Goal: Task Accomplishment & Management: Manage account settings

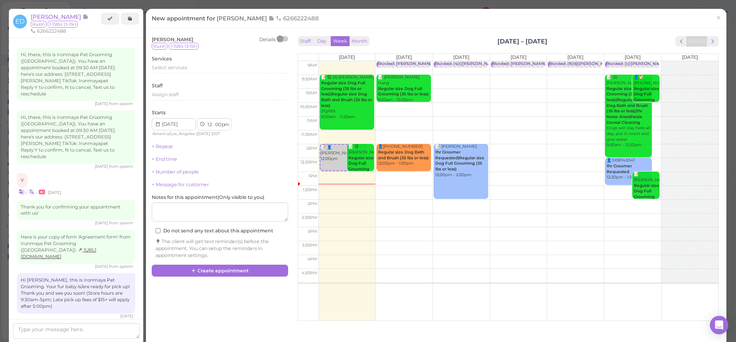
scroll to position [493, 0]
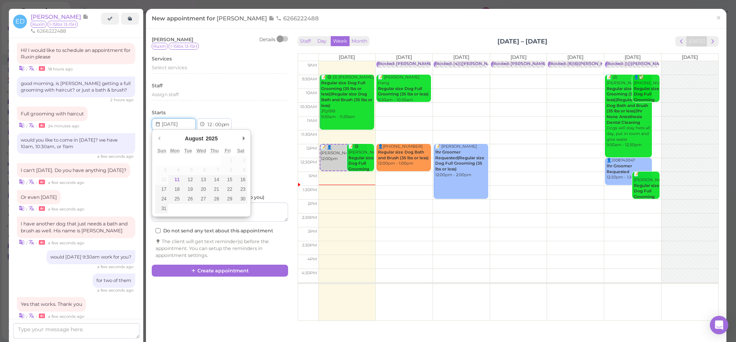
click at [180, 123] on input "Use the arrow keys to pick a date" at bounding box center [174, 124] width 44 height 12
type input "2025-08-15"
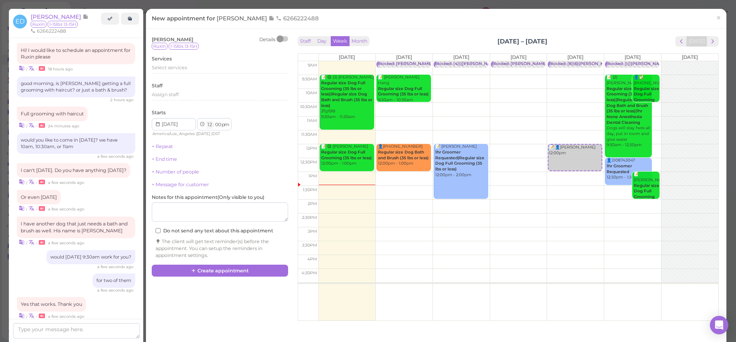
select select "9"
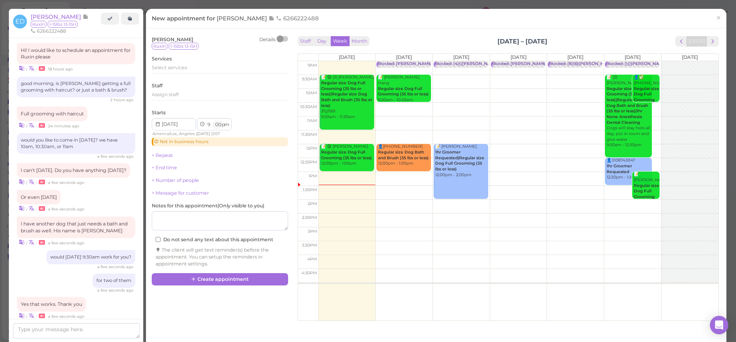
select select "30"
click at [179, 70] on div "Select services" at bounding box center [220, 68] width 136 height 9
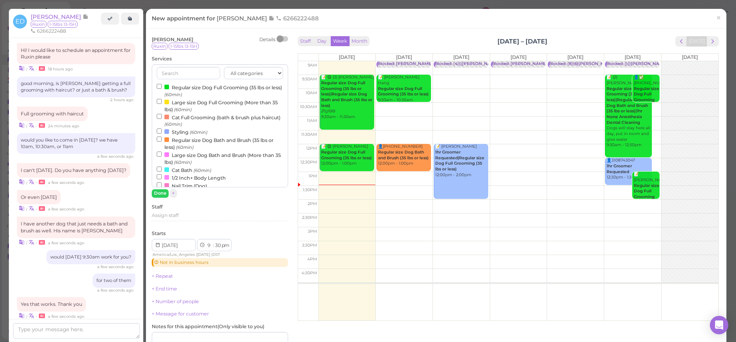
click at [181, 87] on label "Regular size Dog Full Grooming (35 lbs or less) (60min)" at bounding box center [220, 90] width 126 height 15
click at [162, 87] on input "Regular size Dog Full Grooming (35 lbs or less) (60min)" at bounding box center [159, 86] width 5 height 5
click at [171, 138] on label "Regular size Dog Bath and Brush (35 lbs or less) (60min)" at bounding box center [220, 143] width 126 height 15
click at [162, 138] on input "Regular size Dog Bath and Brush (35 lbs or less) (60min)" at bounding box center [159, 138] width 5 height 5
select select "11"
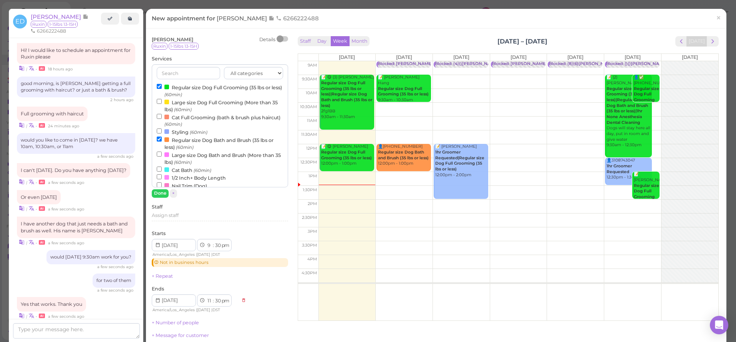
click at [161, 192] on button "Done" at bounding box center [160, 193] width 17 height 8
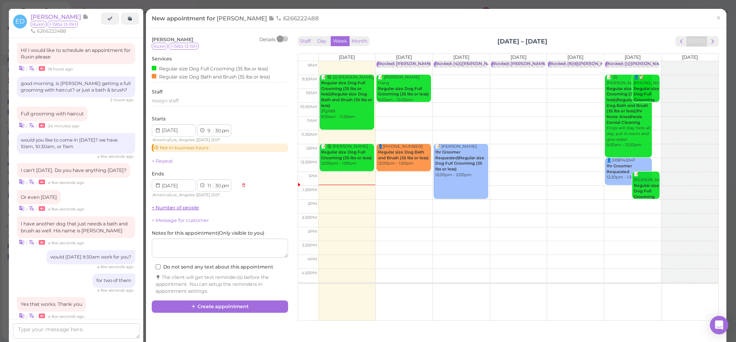
click at [179, 204] on link "+ Number of people" at bounding box center [175, 207] width 47 height 6
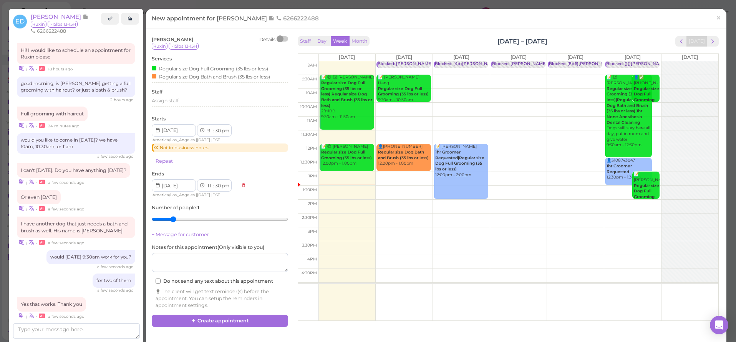
type input "2"
click at [176, 214] on input "range" at bounding box center [220, 219] width 136 height 12
click at [197, 260] on textarea at bounding box center [220, 262] width 136 height 19
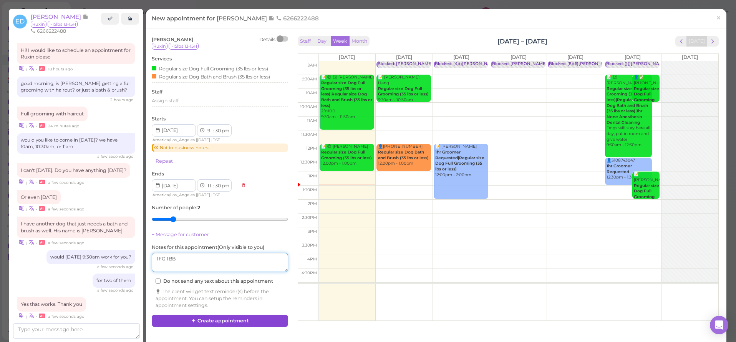
type textarea "1FG 1BB"
click at [271, 318] on button "Create appointment" at bounding box center [220, 320] width 136 height 12
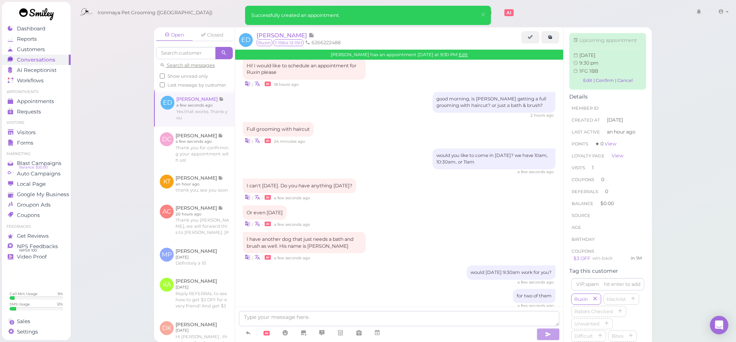
scroll to position [584, 0]
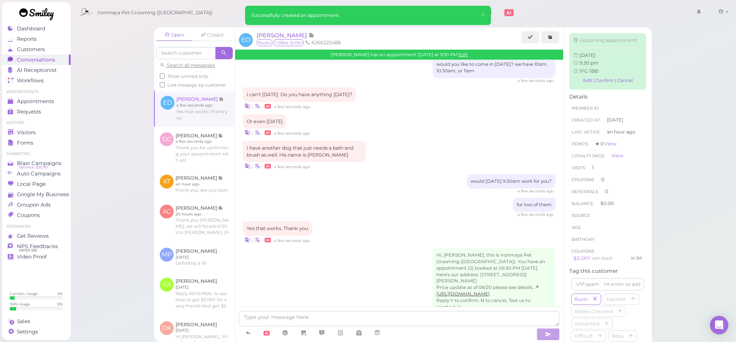
click at [119, 118] on div "Open Closed Search all messages Show unread only Last message by customer ED Es…" at bounding box center [403, 171] width 666 height 342
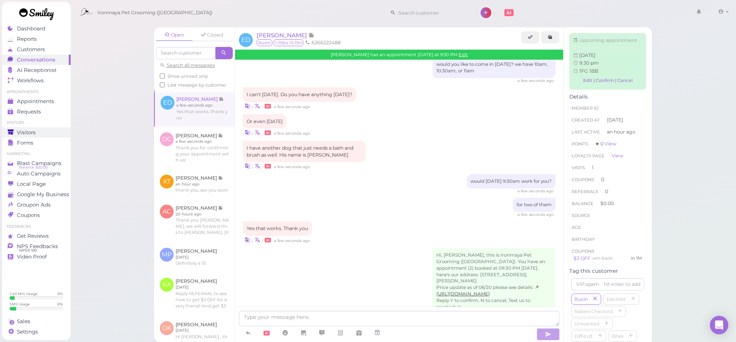
click at [57, 132] on div "Visitors" at bounding box center [35, 132] width 55 height 7
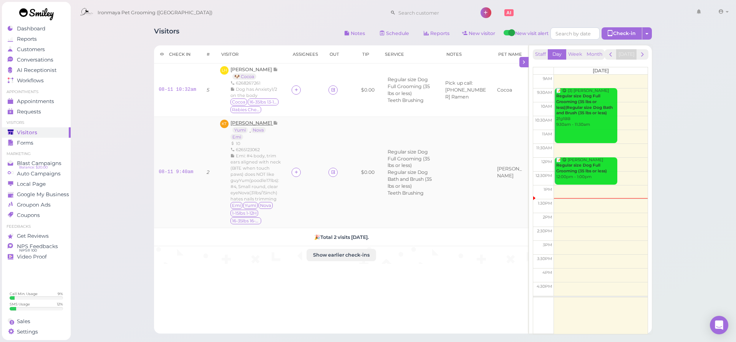
click at [247, 126] on span "[PERSON_NAME]" at bounding box center [252, 123] width 43 height 6
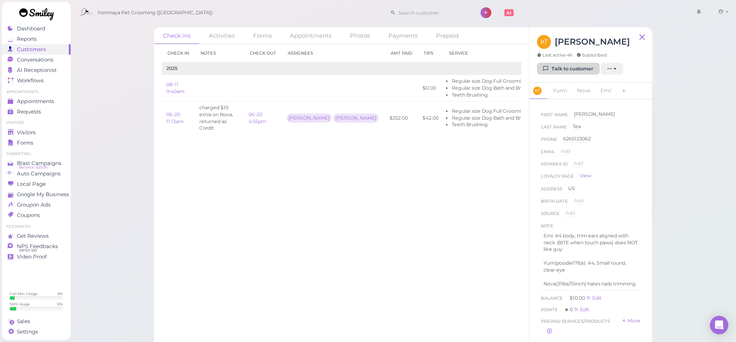
click at [560, 65] on link "Talk to customer" at bounding box center [568, 69] width 63 height 12
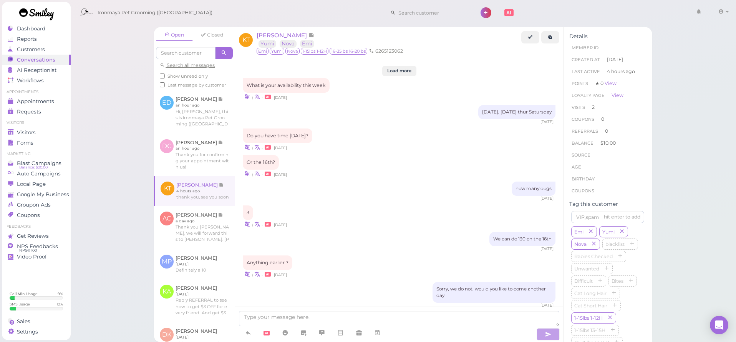
scroll to position [696, 0]
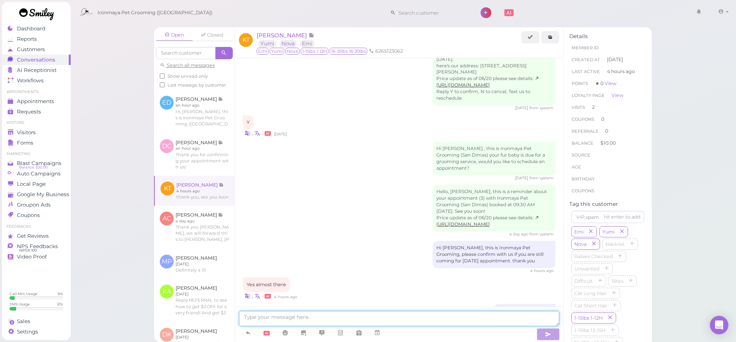
click at [354, 323] on textarea at bounding box center [399, 318] width 321 height 15
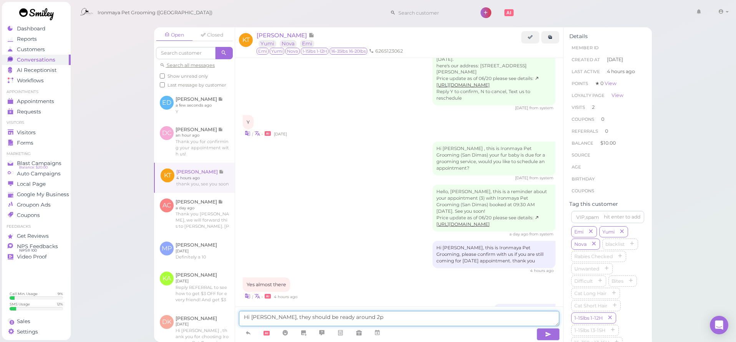
type textarea "Hi Kelly, they should be ready around 2pm"
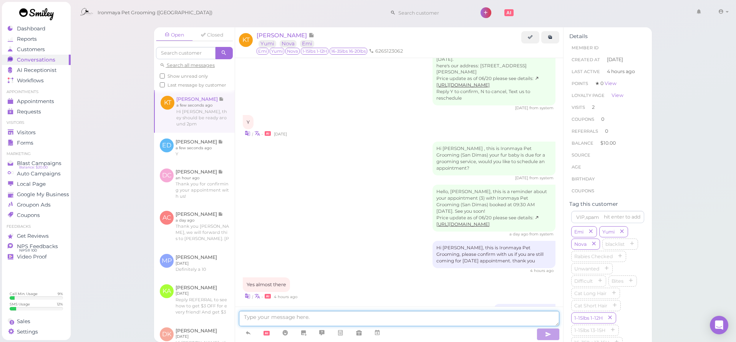
scroll to position [713, 0]
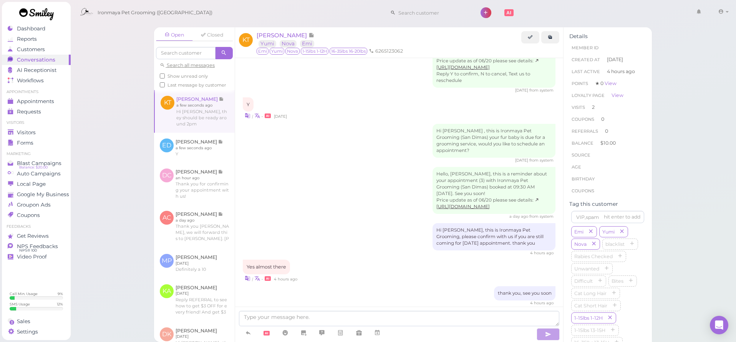
click at [312, 170] on div "Hello, Kelly, this is a reminder about your appointment (3) with Ironmaya Pet G…" at bounding box center [399, 193] width 313 height 52
click at [312, 171] on div "Hello, Kelly, this is a reminder about your appointment (3) with Ironmaya Pet G…" at bounding box center [399, 193] width 313 height 52
click at [38, 130] on div "Visitors" at bounding box center [35, 132] width 55 height 7
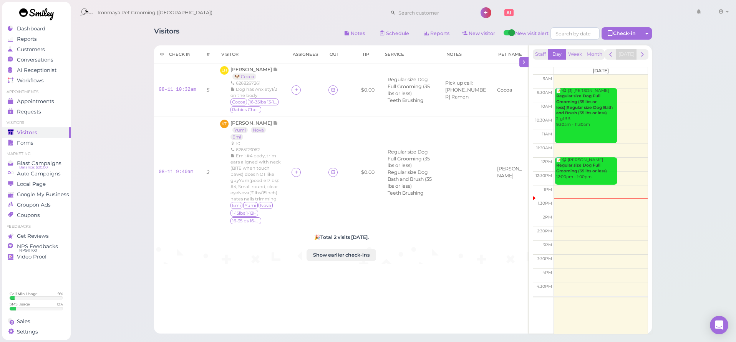
click at [124, 103] on div "Visitors Notes Schedule Reports New visitor New visit alert Check-in Customer c…" at bounding box center [403, 213] width 666 height 426
click at [228, 24] on div "Visitors Notes Schedule Reports New visitor New visit alert Check-in Customer c…" at bounding box center [403, 178] width 517 height 312
click at [229, 23] on div "Ironmaya Pet Grooming ([GEOGRAPHIC_DATA]) 1 Account" at bounding box center [404, 13] width 656 height 22
click at [248, 27] on div "Visitors Notes Schedule Reports New visitor New visit alert Check-in Customer c…" at bounding box center [403, 34] width 498 height 14
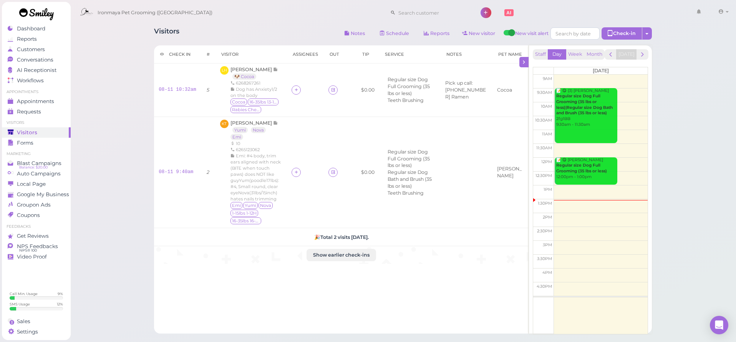
click at [249, 25] on div "Visitors Notes Schedule Reports New visitor New visit alert Check-in Customer c…" at bounding box center [403, 178] width 517 height 312
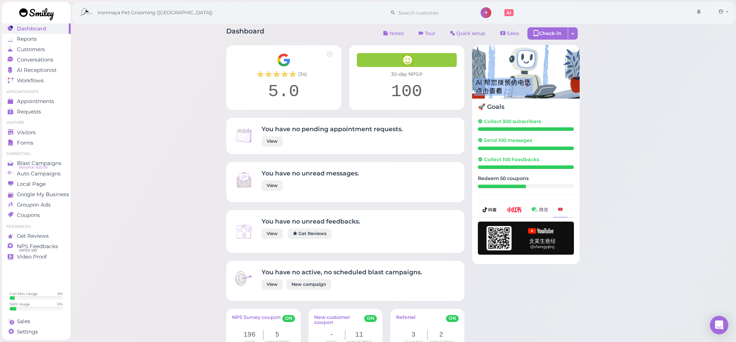
scroll to position [674, 0]
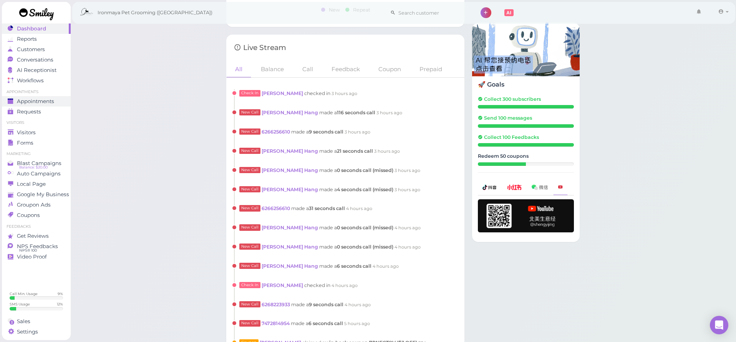
click at [60, 100] on div "Appointments" at bounding box center [35, 101] width 55 height 7
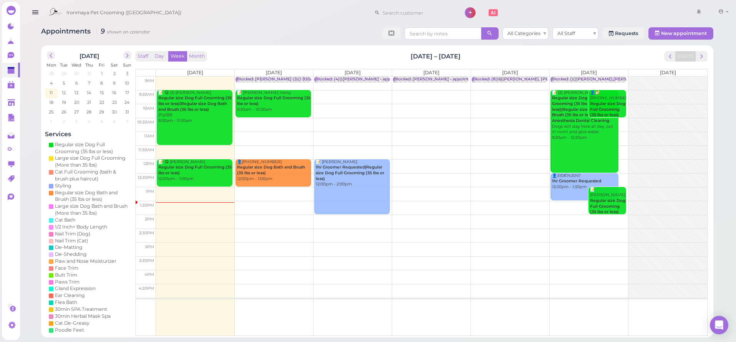
click at [356, 91] on td at bounding box center [432, 97] width 552 height 14
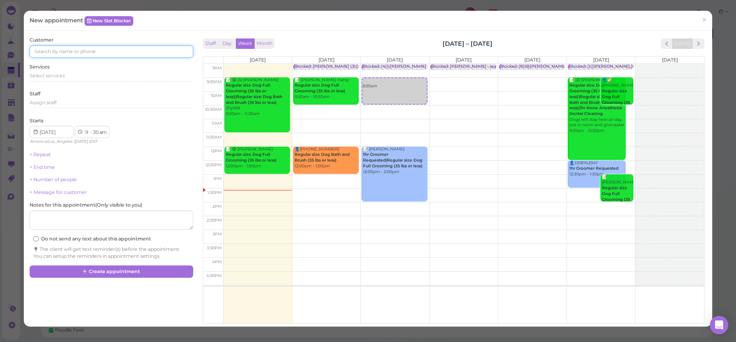
click at [123, 51] on input at bounding box center [111, 51] width 163 height 12
type input "9"
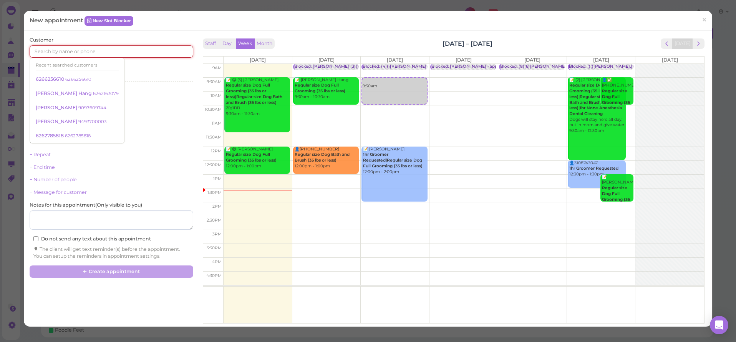
type input "8"
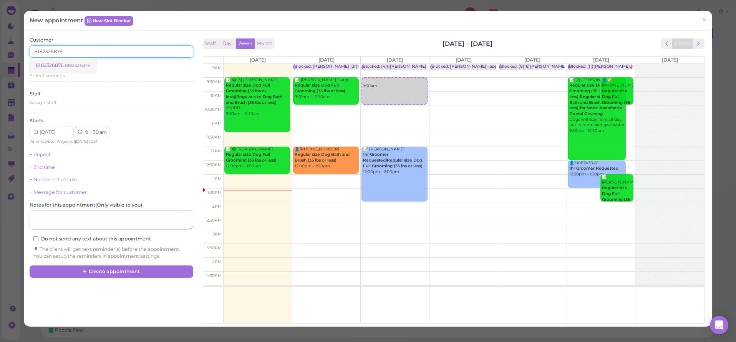
type input "8182326876"
click at [67, 66] on small "8182326876" at bounding box center [77, 65] width 25 height 5
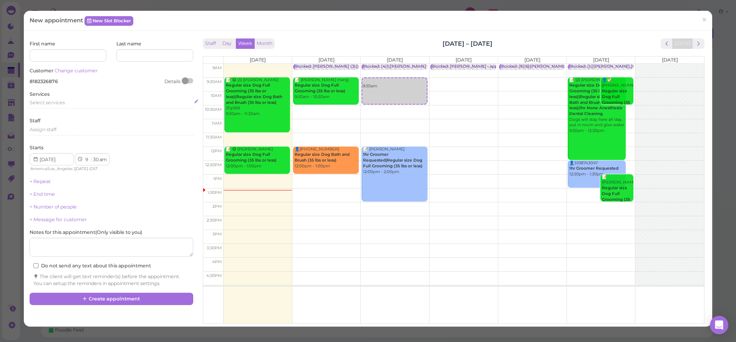
click at [73, 103] on div "Select services" at bounding box center [111, 102] width 163 height 7
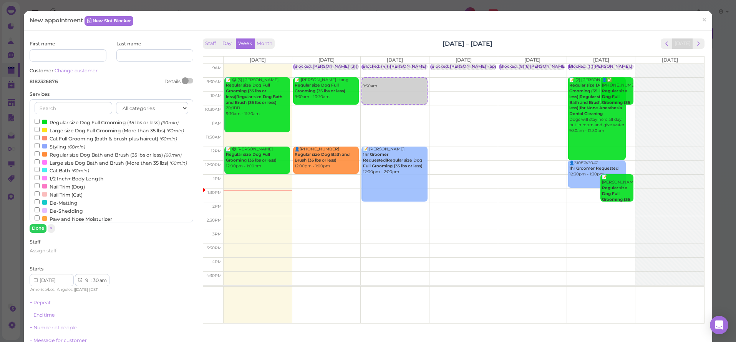
click at [77, 122] on label "Regular size Dog Full Grooming (35 lbs or less) (60min)" at bounding box center [107, 122] width 144 height 8
click at [40, 122] on input "Regular size Dog Full Grooming (35 lbs or less) (60min)" at bounding box center [37, 121] width 5 height 5
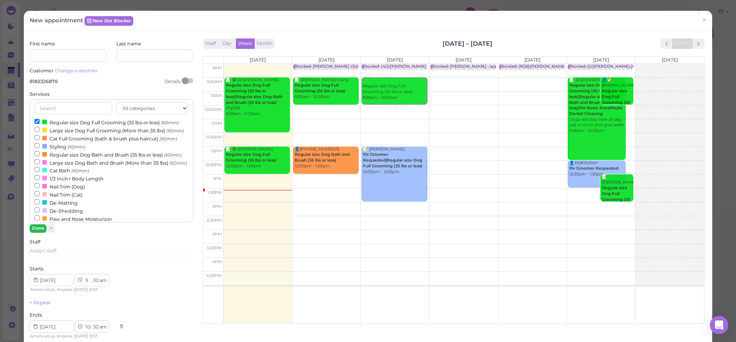
click at [43, 226] on button "Done" at bounding box center [38, 228] width 17 height 8
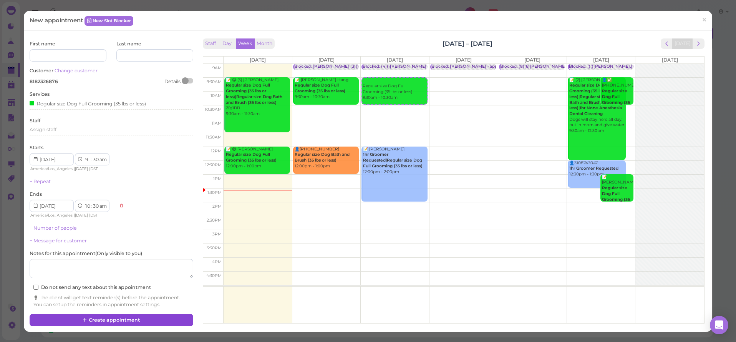
click at [165, 314] on button "Create appointment" at bounding box center [111, 320] width 163 height 12
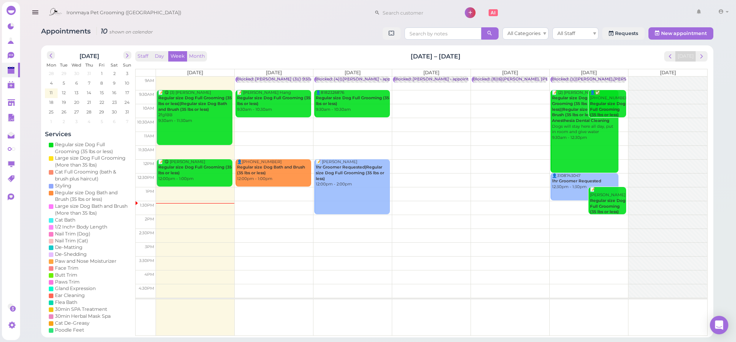
click at [548, 12] on div "Ironmaya Pet Grooming ([GEOGRAPHIC_DATA]) 1 Account" at bounding box center [388, 13] width 687 height 22
click at [547, 22] on div "Ironmaya Pet Grooming ([GEOGRAPHIC_DATA]) 1 Account" at bounding box center [388, 13] width 687 height 22
click at [549, 14] on div "Ironmaya Pet Grooming ([GEOGRAPHIC_DATA]) 1 Account" at bounding box center [388, 13] width 687 height 22
click at [12, 52] on icon at bounding box center [12, 56] width 8 height 8
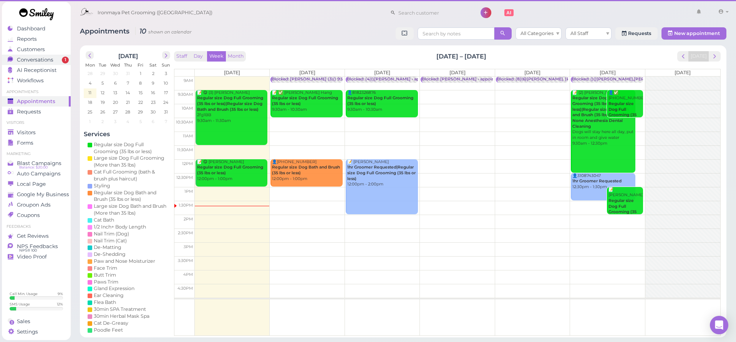
click at [48, 61] on span "Conversations" at bounding box center [35, 60] width 37 height 7
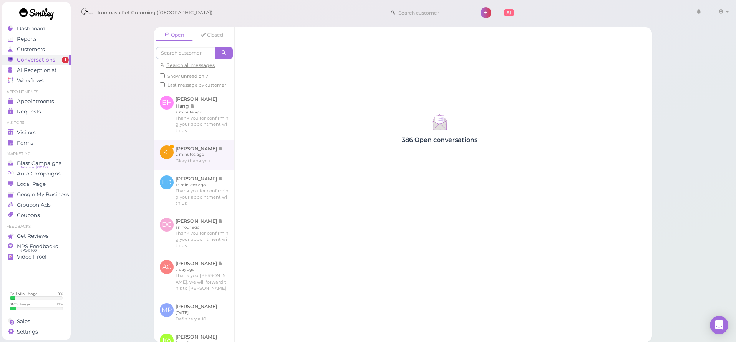
click at [210, 143] on link at bounding box center [194, 155] width 80 height 30
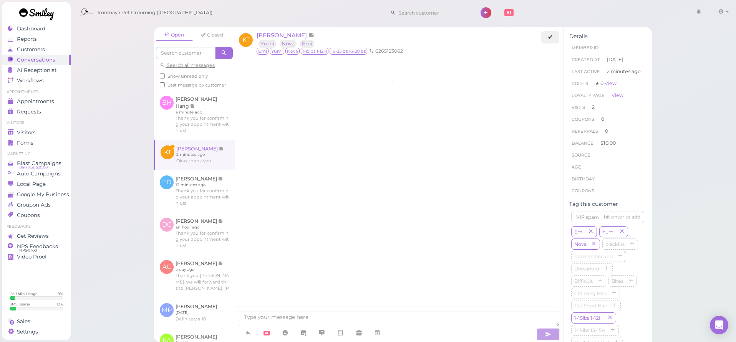
scroll to position [696, 0]
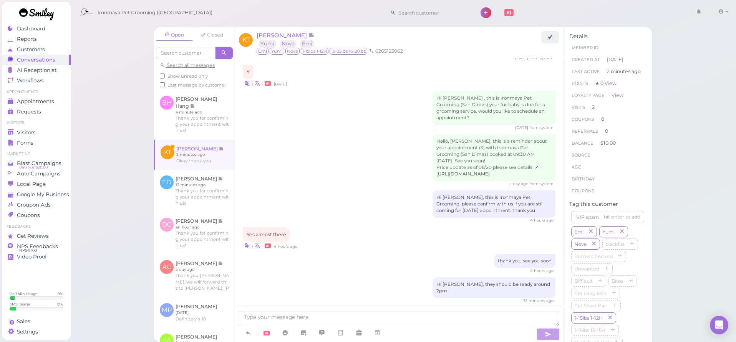
click at [344, 190] on div "Hi Kelly, this is Ironmaya Pet Grooming, please confirm with us if you are stil…" at bounding box center [399, 206] width 313 height 33
click at [120, 104] on div "Open Closed Search all messages Show unread only Last message by customer BH Be…" at bounding box center [403, 171] width 666 height 342
click at [41, 129] on div "Visitors" at bounding box center [35, 132] width 55 height 7
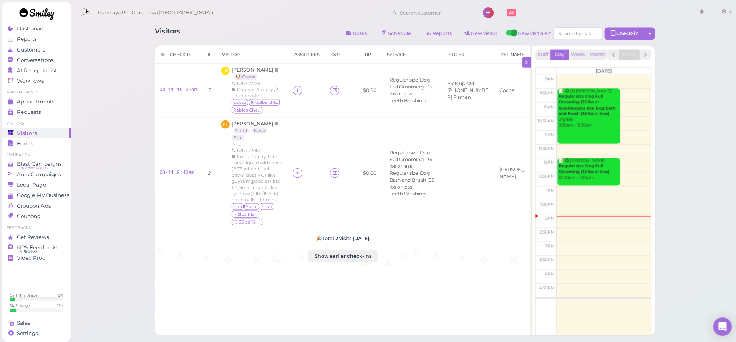
click at [95, 57] on div "Visitors Notes Schedule Reports New visitor New visit alert Check-in Customer c…" at bounding box center [403, 213] width 666 height 426
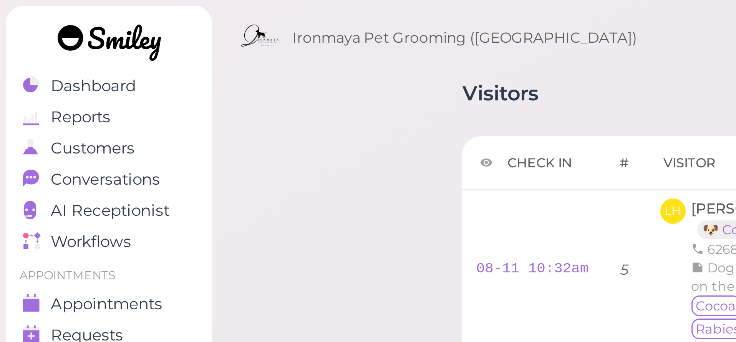
click at [87, 42] on div "Visitors Notes Schedule Reports New visitor New visit alert Check-in Customer c…" at bounding box center [403, 213] width 666 height 426
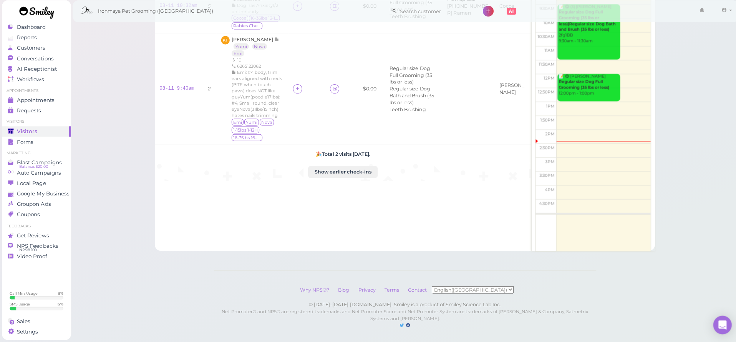
scroll to position [28, 0]
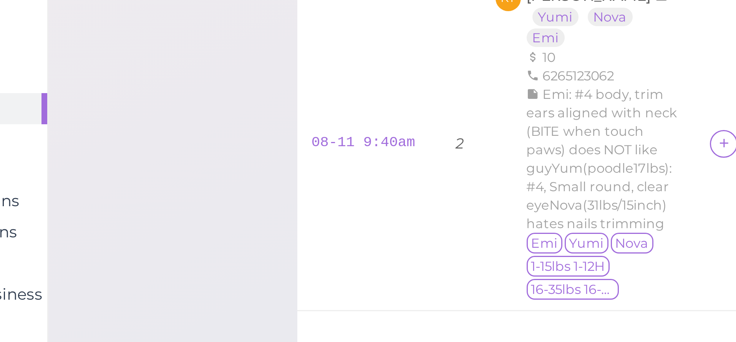
click at [70, 32] on div "Visitors Notes Schedule Reports New visitor New visit alert Check-in Customer c…" at bounding box center [403, 185] width 666 height 426
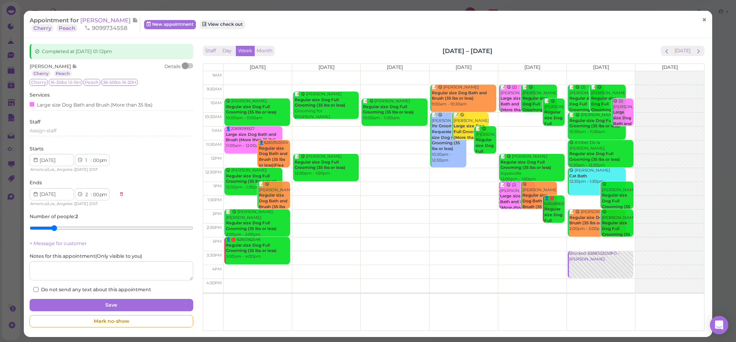
click at [707, 19] on span "×" at bounding box center [704, 20] width 5 height 11
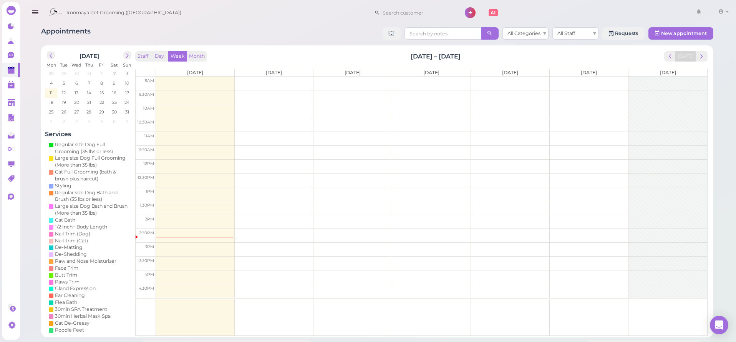
click at [203, 32] on div "Appointments All Categories All Staff Requests New appointment" at bounding box center [377, 34] width 673 height 14
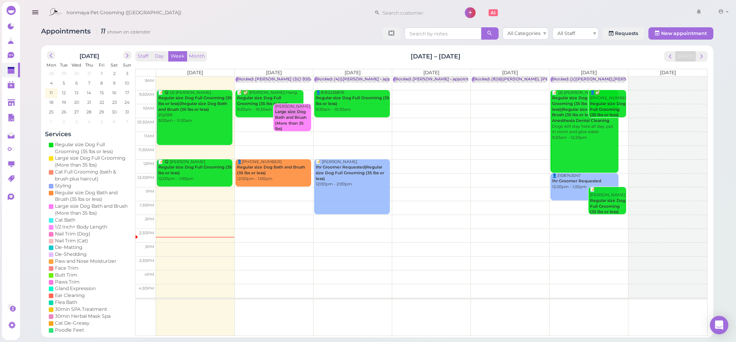
click at [33, 12] on icon "button" at bounding box center [35, 13] width 8 height 10
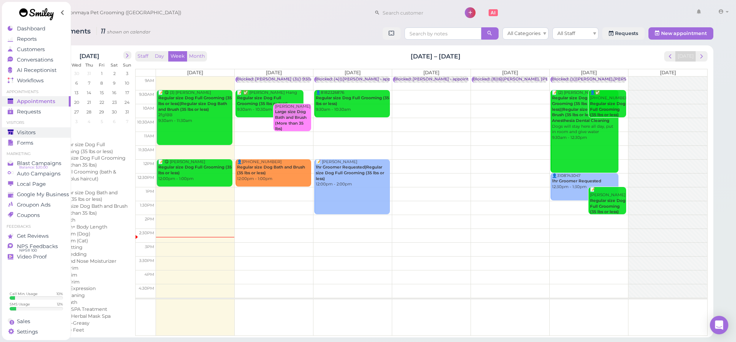
click at [28, 133] on span "Visitors" at bounding box center [26, 132] width 19 height 7
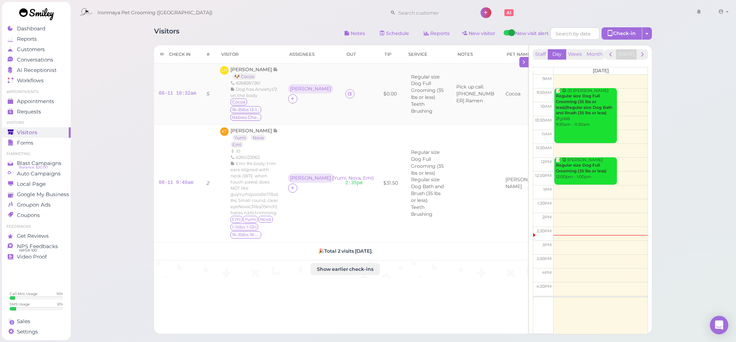
click at [259, 72] on div "[PERSON_NAME] 🐶 Cocoa 6268267261 Dog has Anxiety1/2 on the body [GEOGRAPHIC_DAT…" at bounding box center [255, 93] width 48 height 55
click at [262, 70] on span "[PERSON_NAME]" at bounding box center [252, 69] width 43 height 6
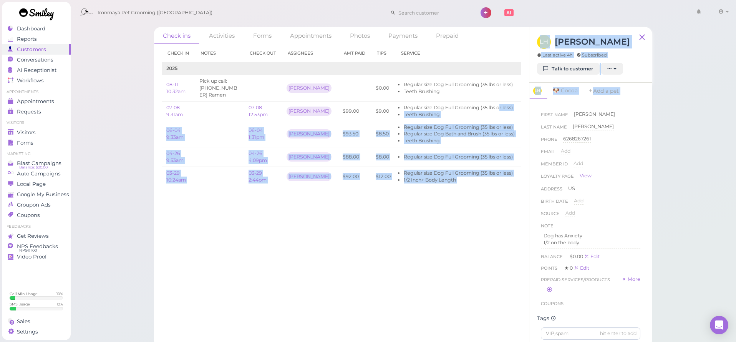
scroll to position [0, 40]
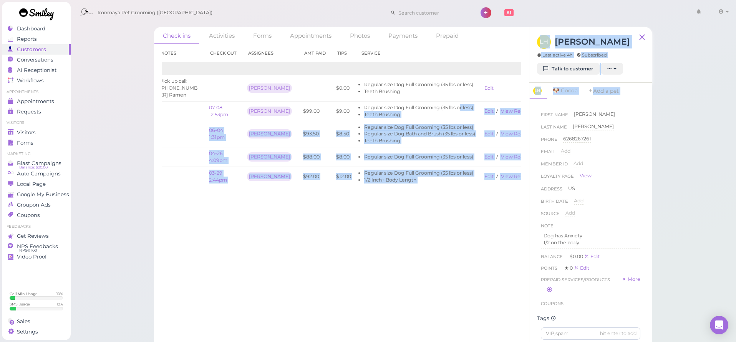
drag, startPoint x: 482, startPoint y: 107, endPoint x: 568, endPoint y: 105, distance: 86.9
click at [568, 105] on div "Check ins Activities Forms Appointments Photos Payments Prepaid Check in Notes …" at bounding box center [403, 186] width 498 height 319
click at [501, 108] on link "View receipt" at bounding box center [517, 111] width 32 height 6
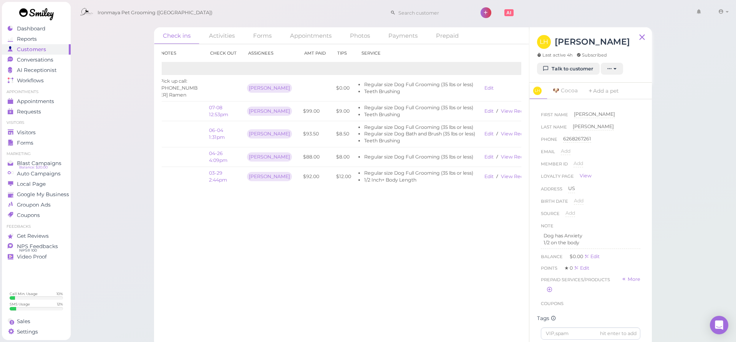
click at [87, 109] on div "Check ins Activities Forms Appointments Photos Payments Prepaid Check in Notes …" at bounding box center [403, 173] width 666 height 347
drag, startPoint x: 403, startPoint y: 117, endPoint x: 212, endPoint y: 99, distance: 191.9
click at [164, 118] on tr "07-08 9:31am 07-08 12:53pm [PERSON_NAME] $99.00 $9.00 Regular size Dog Full Gro…" at bounding box center [329, 111] width 415 height 20
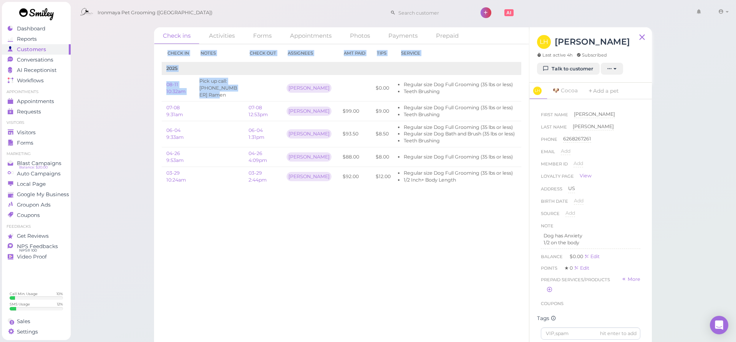
drag, startPoint x: 200, startPoint y: 95, endPoint x: 160, endPoint y: 106, distance: 41.4
click at [73, 110] on div "Check ins Activities Forms Appointments Photos Payments Prepaid Check in Notes …" at bounding box center [403, 173] width 666 height 347
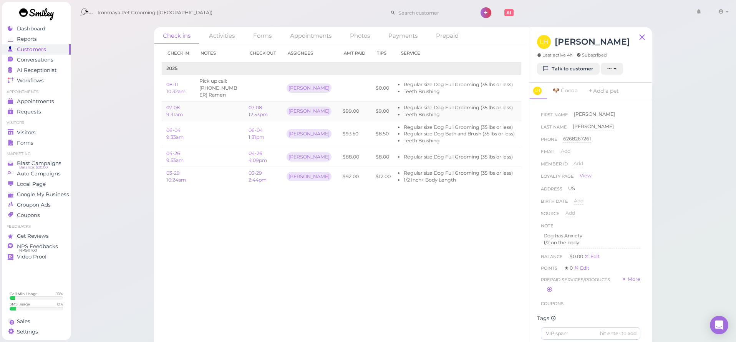
click at [224, 110] on td at bounding box center [219, 111] width 49 height 20
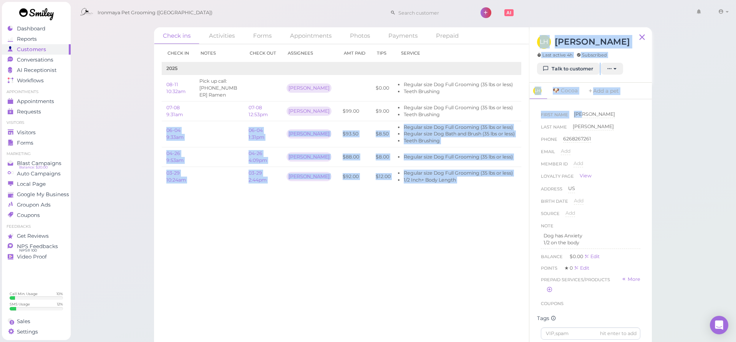
scroll to position [0, 40]
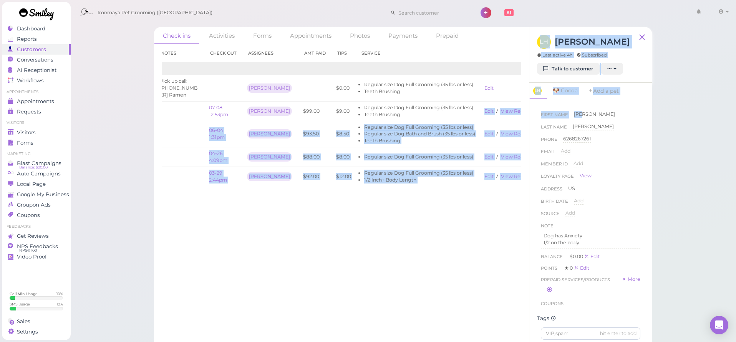
drag, startPoint x: 479, startPoint y: 111, endPoint x: 631, endPoint y: 114, distance: 152.2
click at [631, 114] on div "Check ins Activities Forms Appointments Photos Payments Prepaid Check in Notes …" at bounding box center [403, 186] width 498 height 319
click at [496, 106] on td "Edit View receipt" at bounding box center [508, 111] width 57 height 20
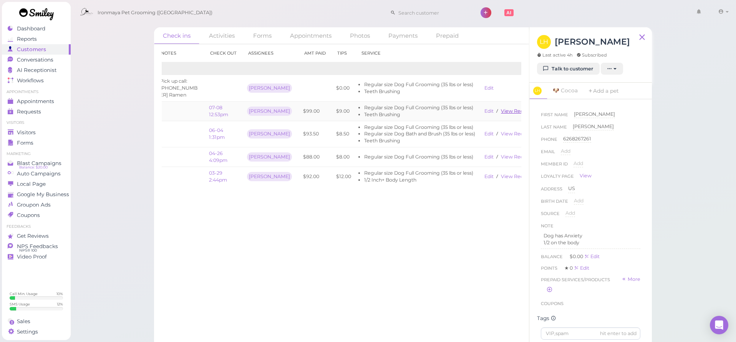
click at [501, 109] on link "View receipt" at bounding box center [517, 111] width 32 height 6
click at [117, 56] on div "Check ins Activities Forms Appointments Photos Payments Prepaid Check in Notes …" at bounding box center [403, 173] width 666 height 347
click at [54, 133] on div "Visitors" at bounding box center [35, 132] width 55 height 7
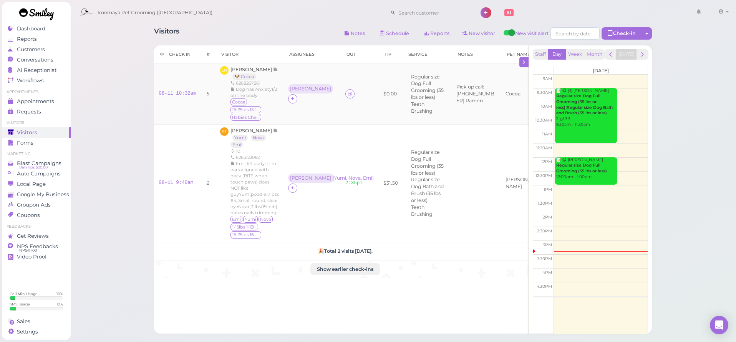
click at [337, 113] on td "[PERSON_NAME]" at bounding box center [312, 93] width 57 height 61
click at [257, 70] on span "[PERSON_NAME]" at bounding box center [252, 69] width 43 height 6
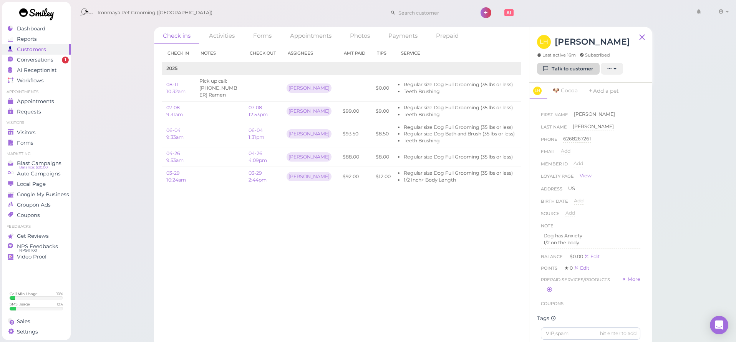
click at [584, 66] on link "Talk to customer" at bounding box center [568, 69] width 63 height 12
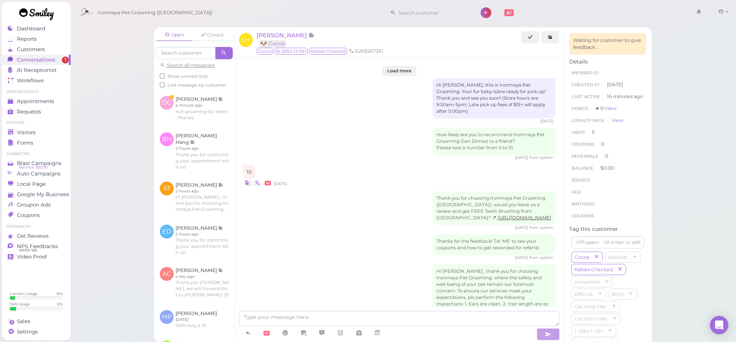
scroll to position [1123, 0]
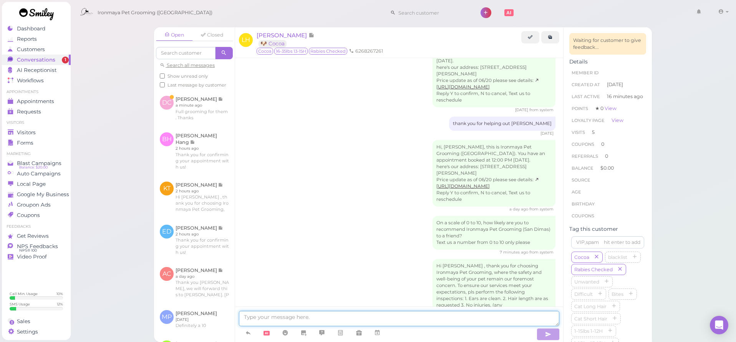
click at [351, 319] on textarea at bounding box center [399, 318] width 321 height 15
type textarea "f"
type textarea "Hi [PERSON_NAME] is ready. thank you"
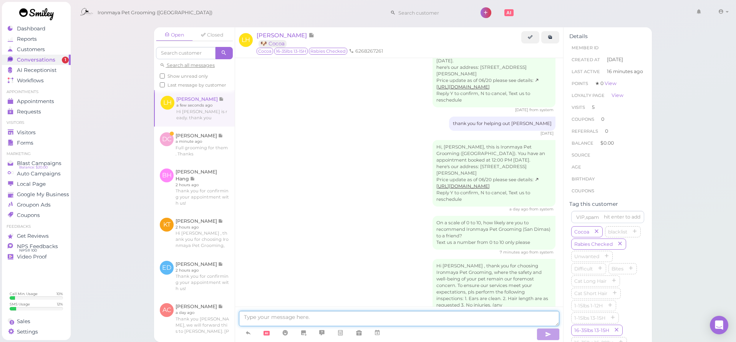
scroll to position [1141, 0]
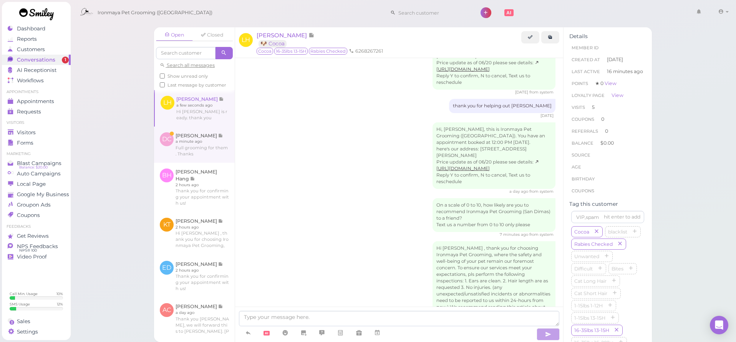
click at [211, 151] on link at bounding box center [194, 144] width 81 height 36
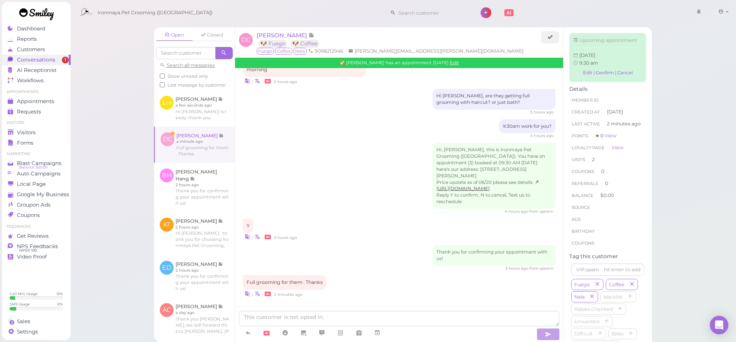
scroll to position [867, 0]
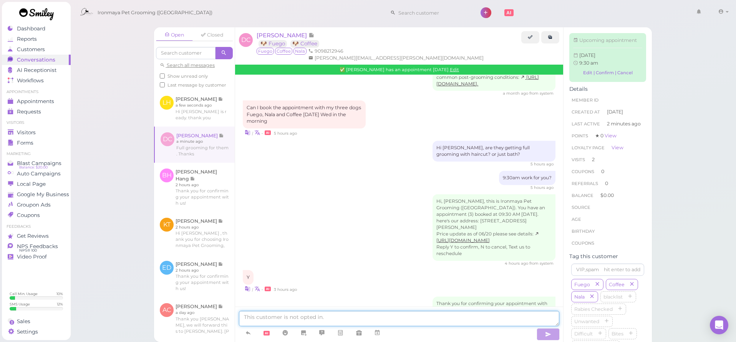
click at [406, 323] on textarea at bounding box center [399, 318] width 321 height 15
click at [268, 318] on textarea "Sure, you are all set" at bounding box center [399, 318] width 321 height 15
click at [270, 318] on textarea "Sure, you are all set" at bounding box center [399, 318] width 321 height 15
click at [314, 316] on textarea "Sure, you are all set" at bounding box center [399, 318] width 321 height 15
type textarea "Sure, you are all set [PERSON_NAME]."
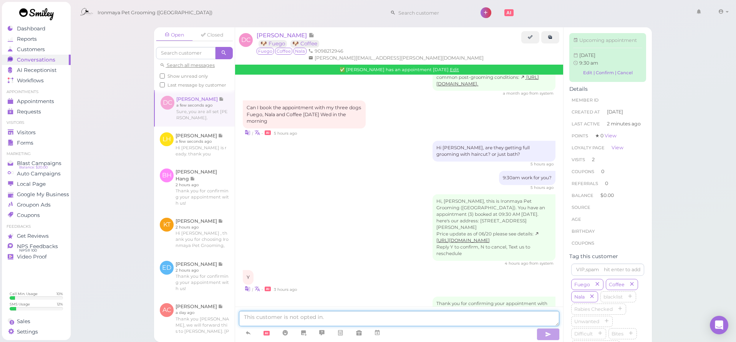
scroll to position [884, 0]
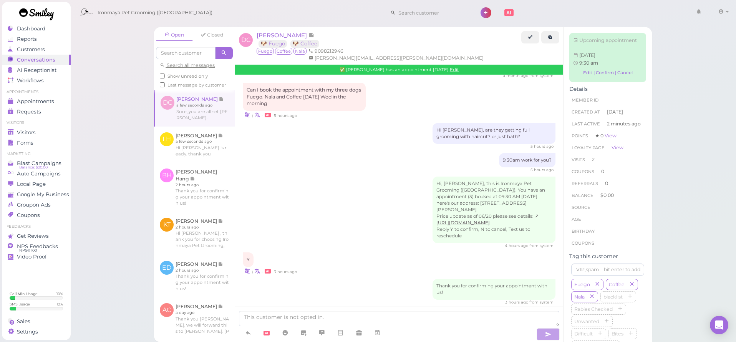
click at [118, 123] on div "Open Closed Search all messages Show unread only Last message by customer DC [P…" at bounding box center [403, 171] width 666 height 342
drag, startPoint x: 135, startPoint y: 115, endPoint x: 148, endPoint y: 126, distance: 17.5
click at [135, 115] on div "Open Closed Search all messages Show unread only Last message by customer DC [P…" at bounding box center [403, 171] width 666 height 342
click at [42, 134] on div "Visitors" at bounding box center [35, 132] width 55 height 7
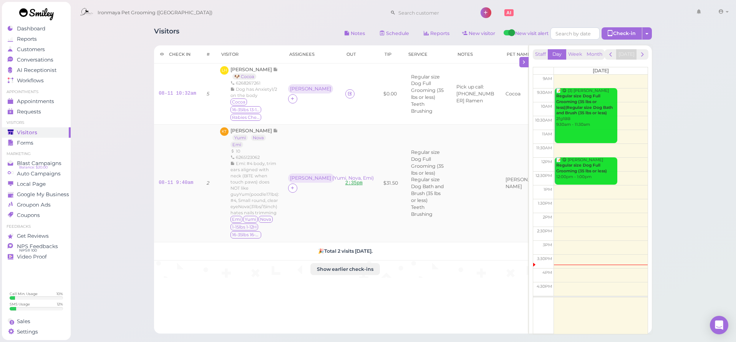
click at [354, 181] on link "2:35pm" at bounding box center [354, 182] width 17 height 5
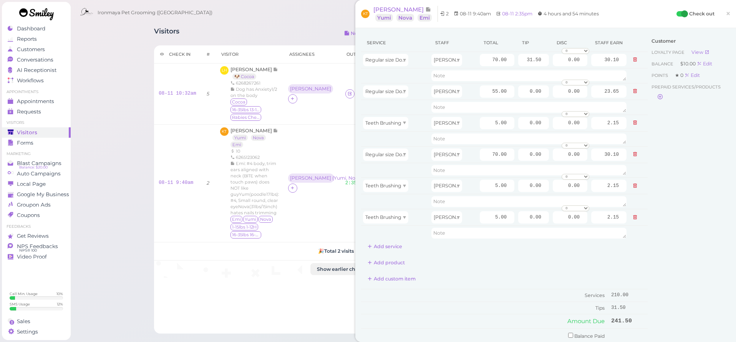
click at [730, 13] on span "×" at bounding box center [728, 13] width 5 height 11
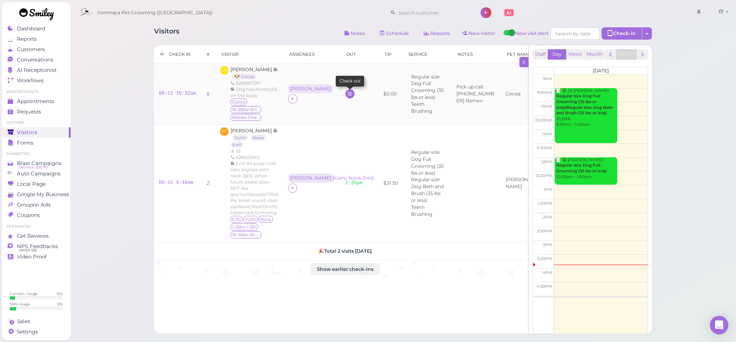
click at [347, 95] on icon at bounding box center [349, 94] width 5 height 6
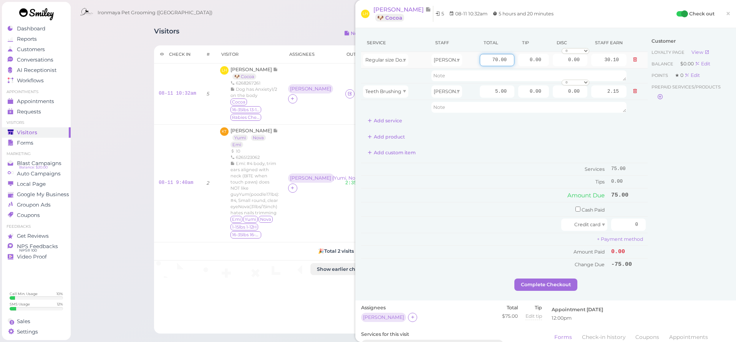
click at [498, 60] on input "70.00" at bounding box center [497, 60] width 35 height 12
type input "80.00"
type input "34.40"
click at [390, 118] on button "Add service" at bounding box center [385, 121] width 48 height 12
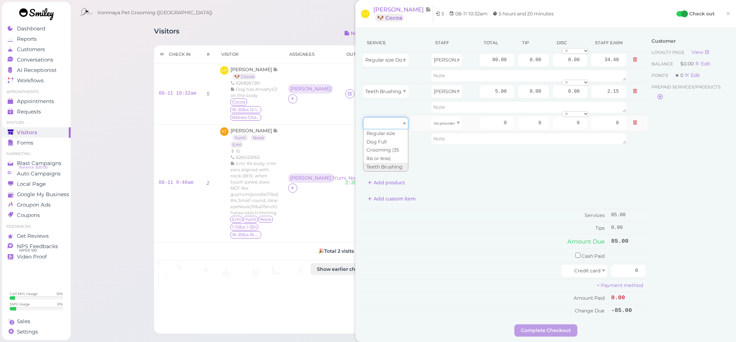
click at [392, 122] on div at bounding box center [385, 123] width 45 height 12
click at [444, 292] on td "Amount Paid" at bounding box center [485, 297] width 248 height 13
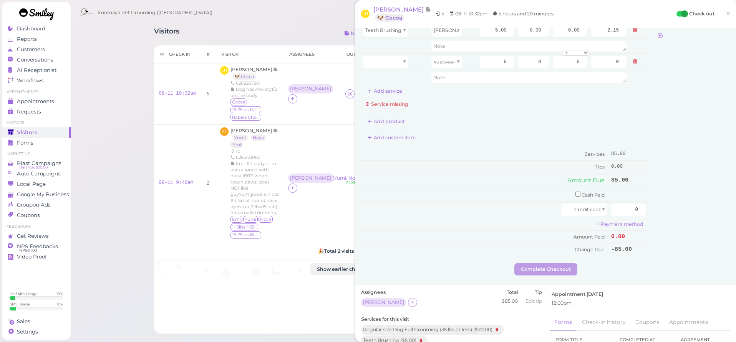
scroll to position [122, 0]
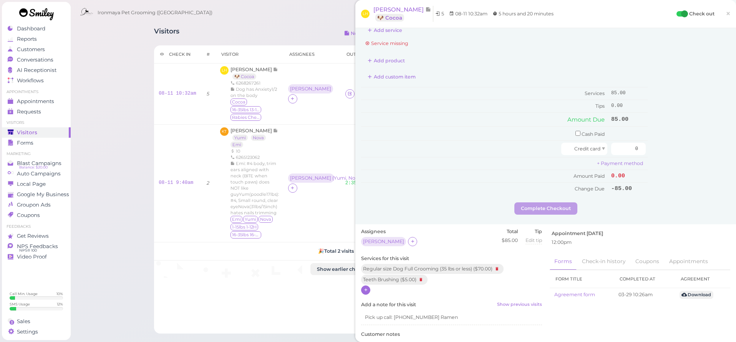
click at [365, 287] on icon at bounding box center [366, 290] width 5 height 6
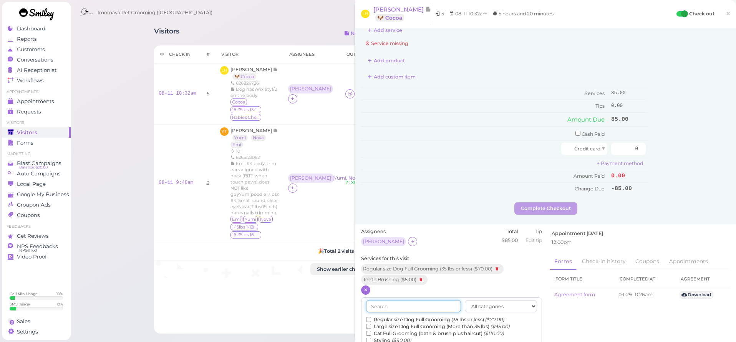
click at [384, 300] on input "text" at bounding box center [413, 306] width 95 height 12
type input "1/2"
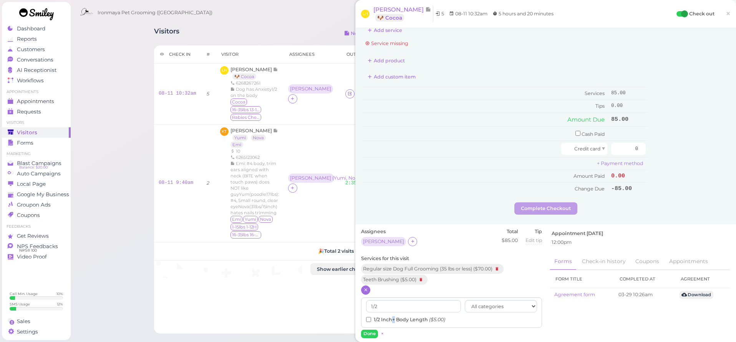
click at [392, 316] on label "1/2 Inch+ Body Length ($5.00)" at bounding box center [405, 319] width 79 height 7
click at [371, 317] on input "1/2 Inch+ Body Length ($5.00)" at bounding box center [368, 319] width 5 height 5
click at [371, 329] on button "Done" at bounding box center [369, 333] width 17 height 8
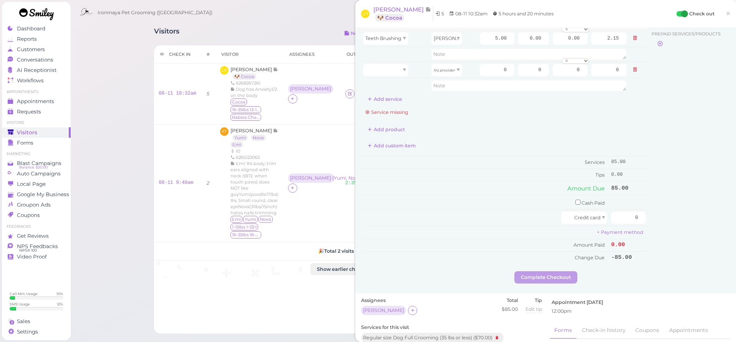
scroll to position [0, 0]
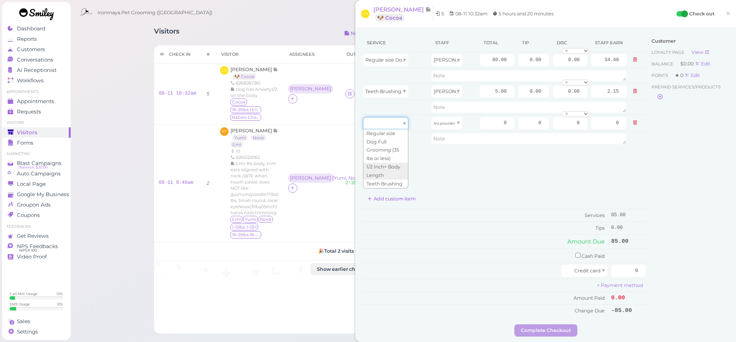
drag, startPoint x: 398, startPoint y: 126, endPoint x: 393, endPoint y: 137, distance: 11.7
click at [398, 127] on div at bounding box center [385, 123] width 45 height 12
type input "5.00"
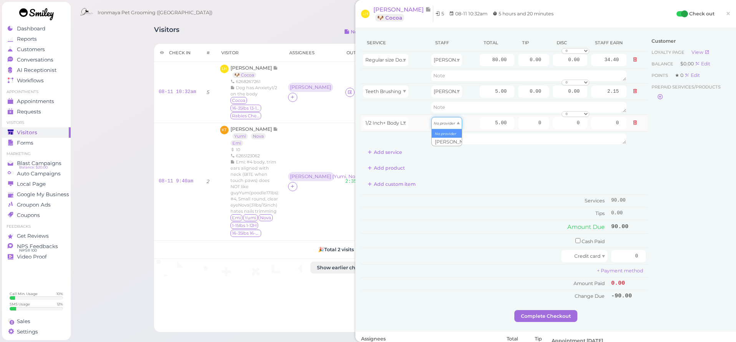
click at [446, 124] on icon "No provider" at bounding box center [445, 123] width 22 height 4
type input "2.15"
drag, startPoint x: 528, startPoint y: 60, endPoint x: 540, endPoint y: 61, distance: 12.7
click at [541, 60] on input "0.00" at bounding box center [533, 60] width 31 height 12
type input "13.50"
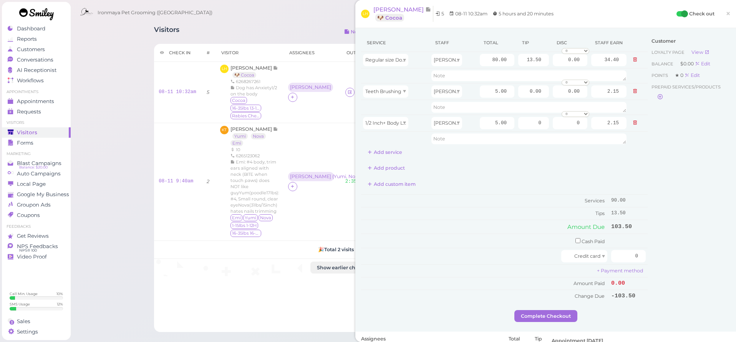
click at [712, 209] on div "Customer Loyalty page View Balance $0.00 Edit Points ★ 0 Edit Prepaid services/…" at bounding box center [689, 172] width 83 height 276
drag, startPoint x: 635, startPoint y: 256, endPoint x: 649, endPoint y: 251, distance: 15.1
click at [649, 251] on div "Service Staff Total Tip Disc Staff earn Regular size Dog Full Grooming (35 lbs …" at bounding box center [545, 172] width 369 height 276
type input "103.5"
click at [661, 244] on div "Customer Loyalty page View Balance $0.00 Edit Points ★ 0 Edit Prepaid services/…" at bounding box center [689, 172] width 83 height 276
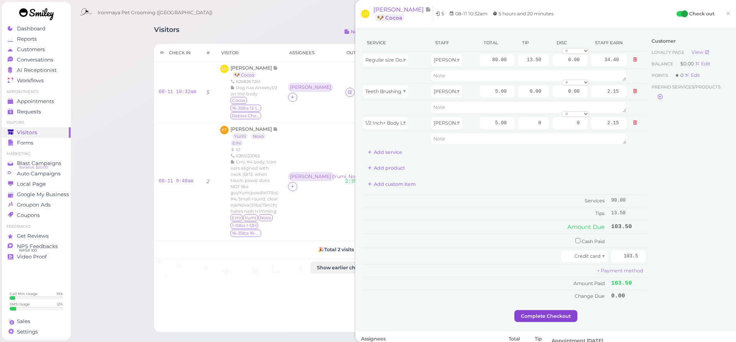
click at [558, 315] on button "Complete Checkout" at bounding box center [546, 316] width 63 height 12
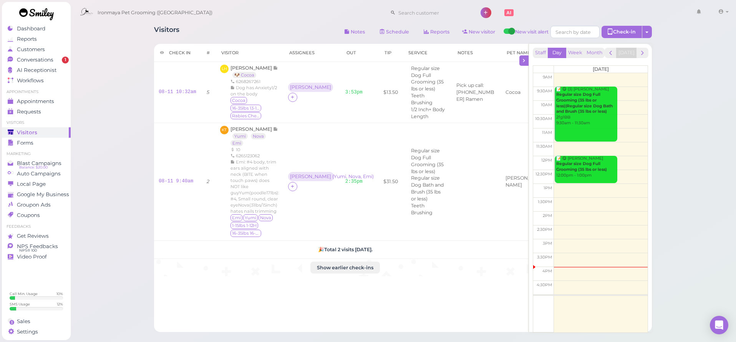
click at [293, 17] on div "Ironmaya Pet Grooming ([GEOGRAPHIC_DATA]) 1 Account" at bounding box center [404, 13] width 656 height 22
click at [264, 28] on div "Visitors Notes Schedule Reports New visitor New visit alert Check-in Customer c…" at bounding box center [403, 33] width 498 height 14
click at [268, 21] on div "Ironmaya Pet Grooming ([GEOGRAPHIC_DATA]) 1 Account" at bounding box center [404, 13] width 656 height 22
click at [47, 60] on span "Conversations" at bounding box center [35, 60] width 37 height 7
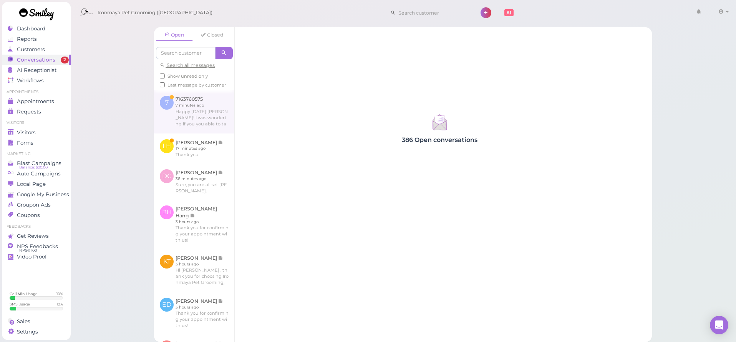
click at [215, 113] on link at bounding box center [194, 111] width 80 height 43
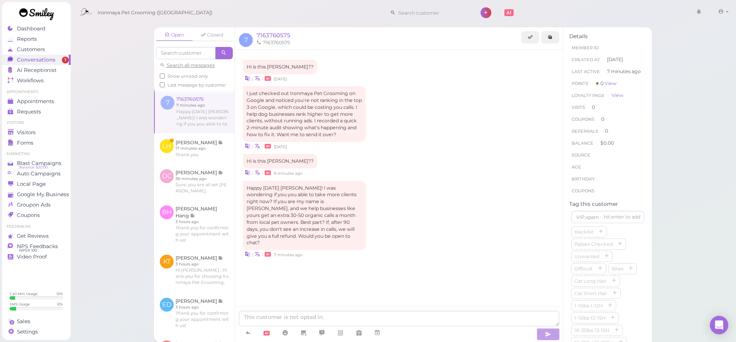
click at [455, 201] on div "Happy [DATE] [PERSON_NAME]! I was wondering if you you able to take more client…" at bounding box center [399, 220] width 313 height 78
click at [449, 206] on div "Happy [DATE] [PERSON_NAME]! I was wondering if you you able to take more client…" at bounding box center [399, 220] width 313 height 78
click at [430, 126] on div "I just checked out Ironmaya Pet Grooming on Google and noticed you're not ranki…" at bounding box center [399, 118] width 313 height 64
click at [432, 125] on div "I just checked out Ironmaya Pet Grooming on Google and noticed you're not ranki…" at bounding box center [399, 118] width 313 height 64
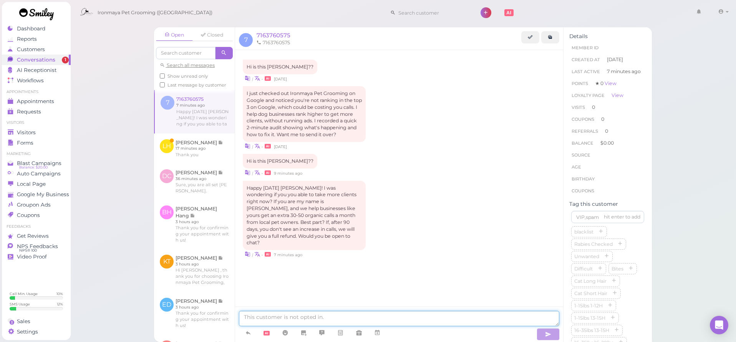
click at [452, 316] on textarea at bounding box center [399, 318] width 321 height 15
type textarea "please call this number for marketing: [PHONE_NUMBER]"
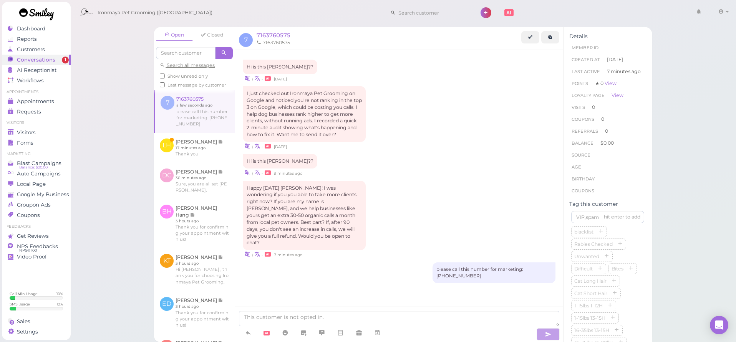
click at [413, 285] on div "Hi is this [PERSON_NAME]?? | • [DATE] I just checked out Ironmaya Pet Grooming …" at bounding box center [399, 186] width 328 height 273
click at [193, 140] on link at bounding box center [194, 148] width 81 height 30
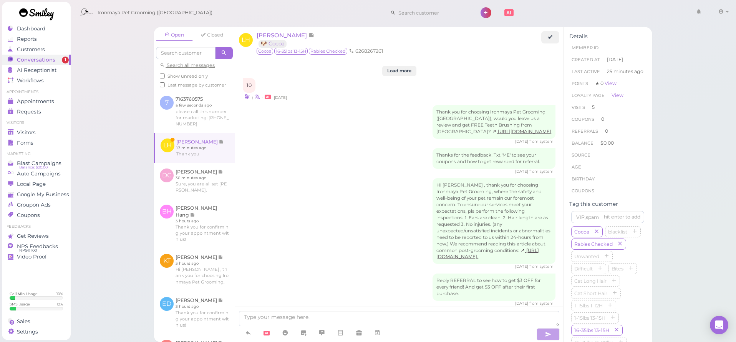
scroll to position [1095, 0]
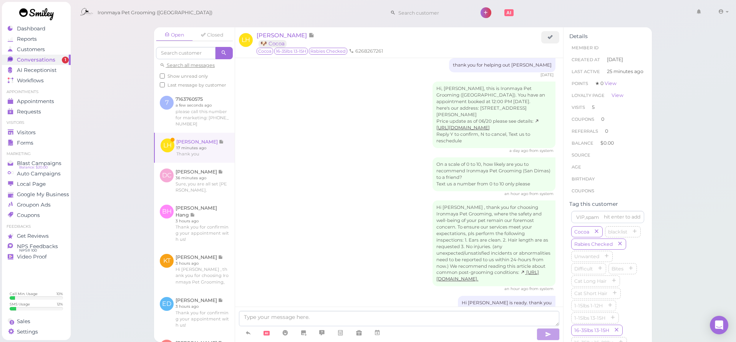
click at [306, 208] on div "Hi [PERSON_NAME] , thank you for choosing Ironmaya Pet Grooming, where the safe…" at bounding box center [399, 245] width 313 height 91
click at [201, 184] on link at bounding box center [194, 181] width 81 height 36
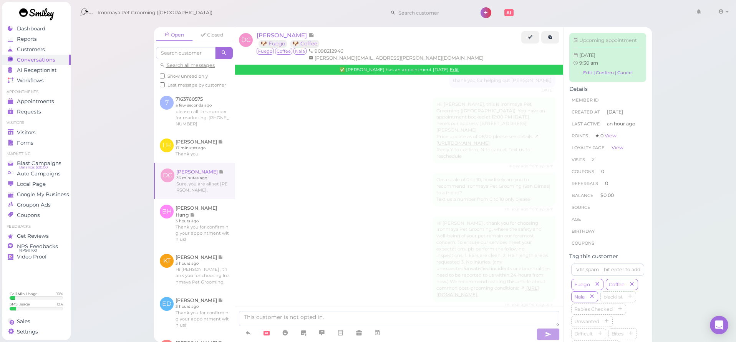
scroll to position [890, 0]
